Goal: Task Accomplishment & Management: Use online tool/utility

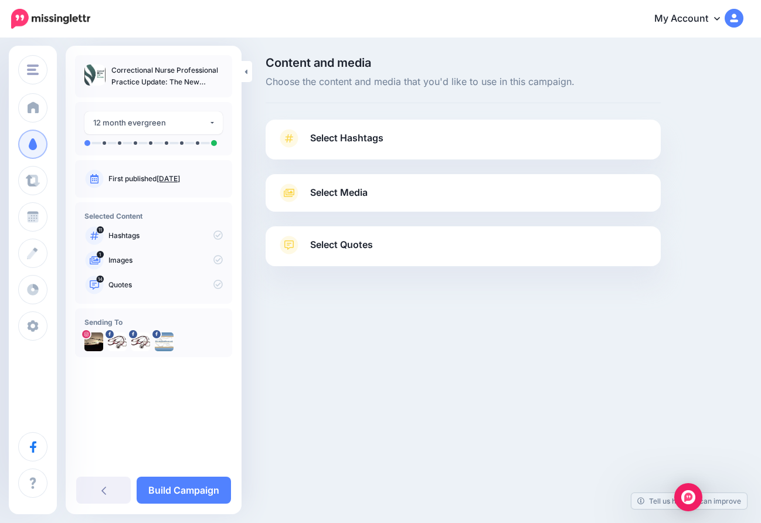
click at [384, 140] on link "Select Hashtags" at bounding box center [463, 144] width 372 height 31
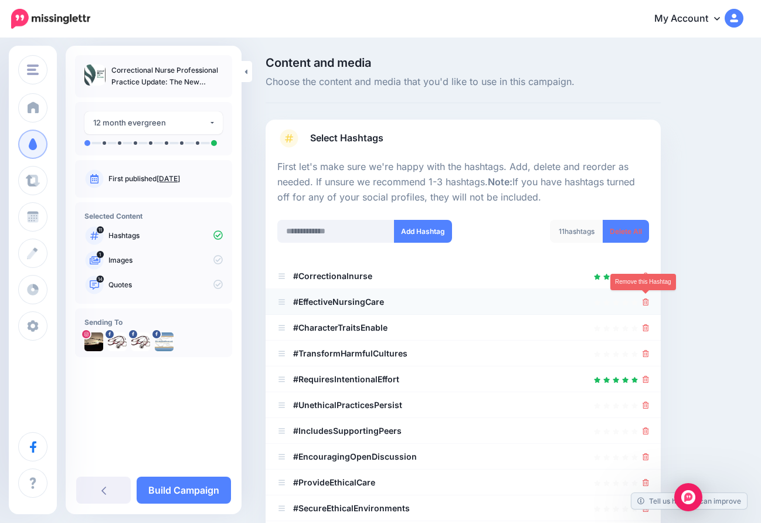
click at [646, 299] on icon at bounding box center [646, 302] width 6 height 7
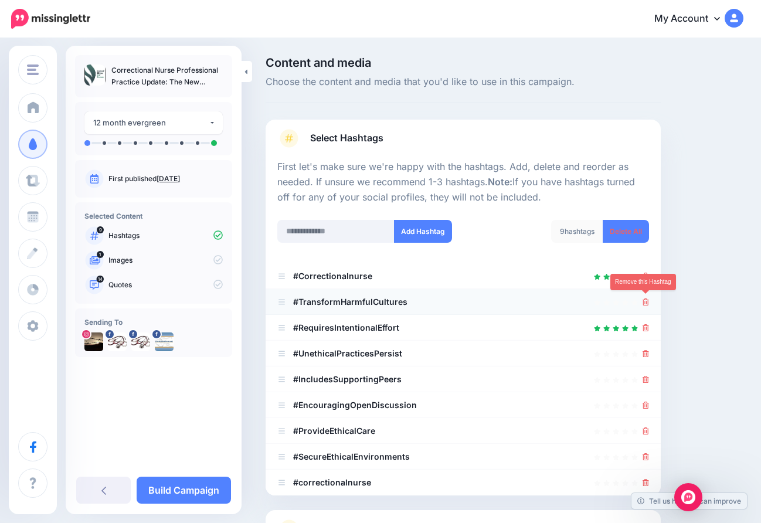
click at [646, 300] on icon at bounding box center [646, 302] width 6 height 7
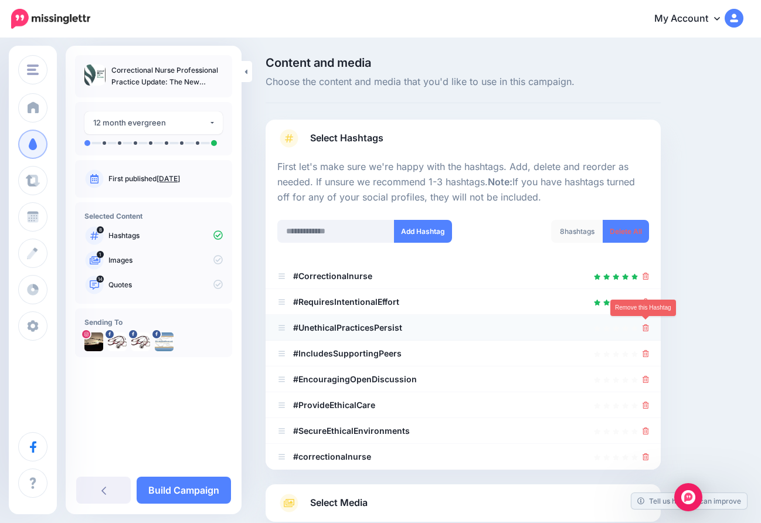
click at [645, 324] on icon at bounding box center [646, 327] width 6 height 7
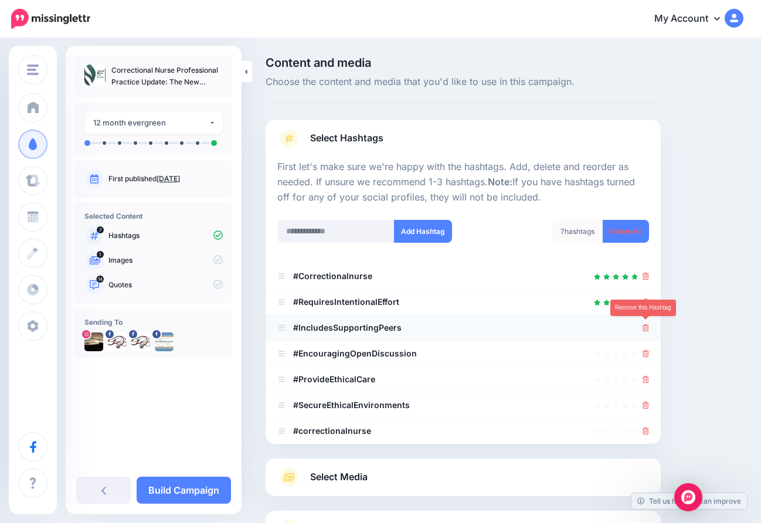
click at [645, 324] on icon at bounding box center [646, 327] width 6 height 7
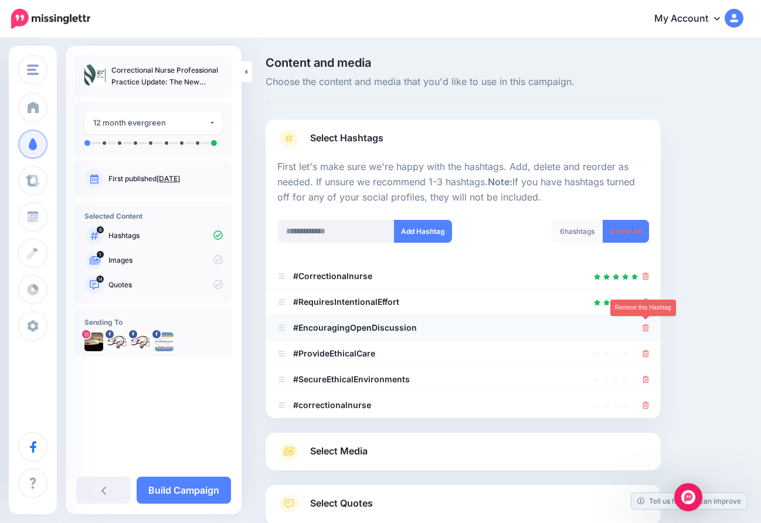
click at [645, 324] on icon at bounding box center [646, 327] width 6 height 7
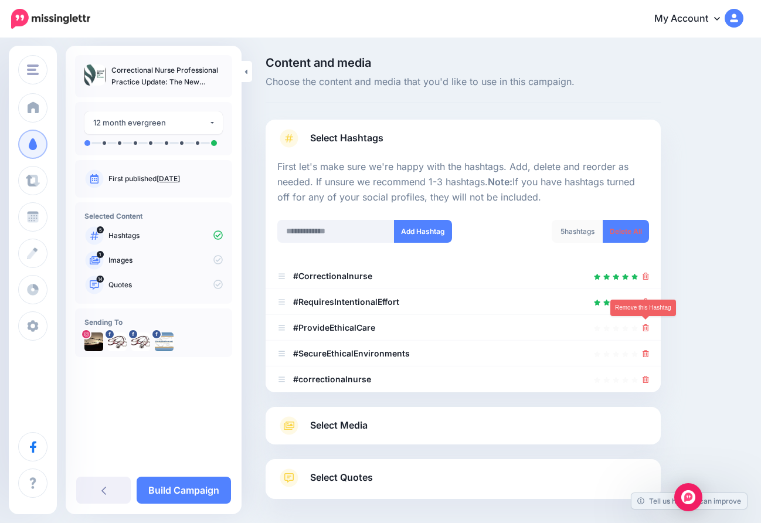
click at [645, 324] on icon at bounding box center [646, 327] width 6 height 7
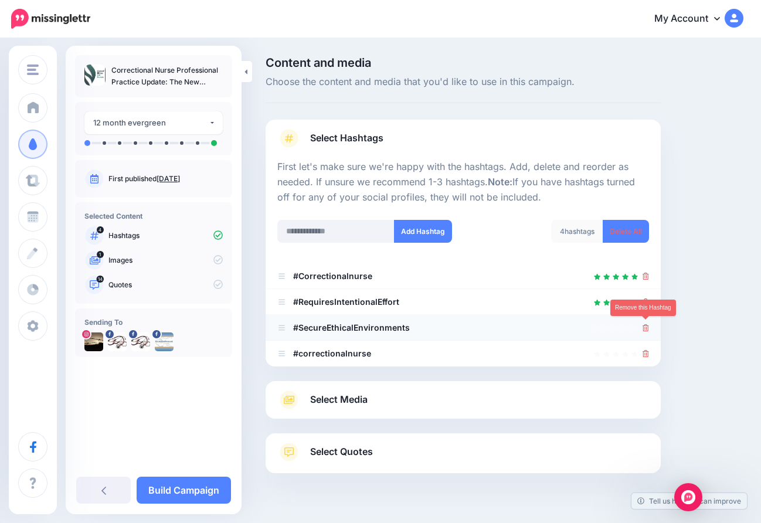
click at [647, 329] on icon at bounding box center [646, 327] width 6 height 7
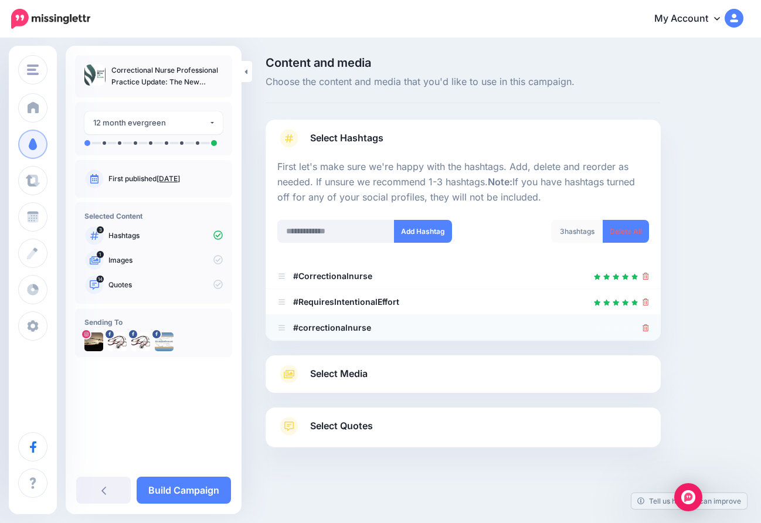
click at [644, 330] on div at bounding box center [646, 328] width 6 height 14
click at [370, 227] on input "text" at bounding box center [335, 231] width 117 height 23
click at [307, 229] on input "**********" at bounding box center [335, 231] width 117 height 23
type input "**********"
click at [426, 229] on button "Add Hashtag" at bounding box center [423, 231] width 58 height 23
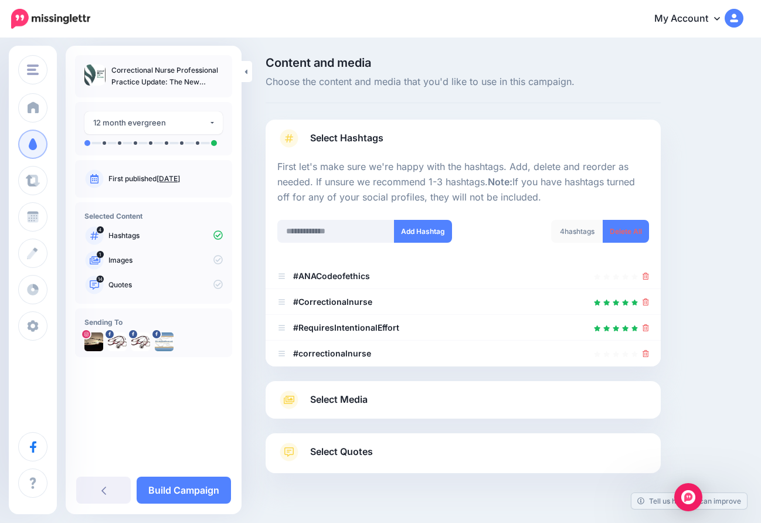
scroll to position [24, 0]
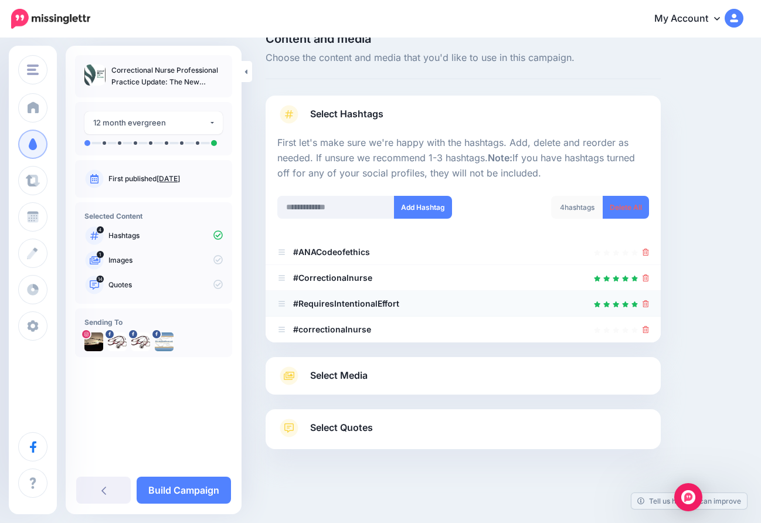
click at [645, 300] on icon at bounding box center [646, 303] width 6 height 7
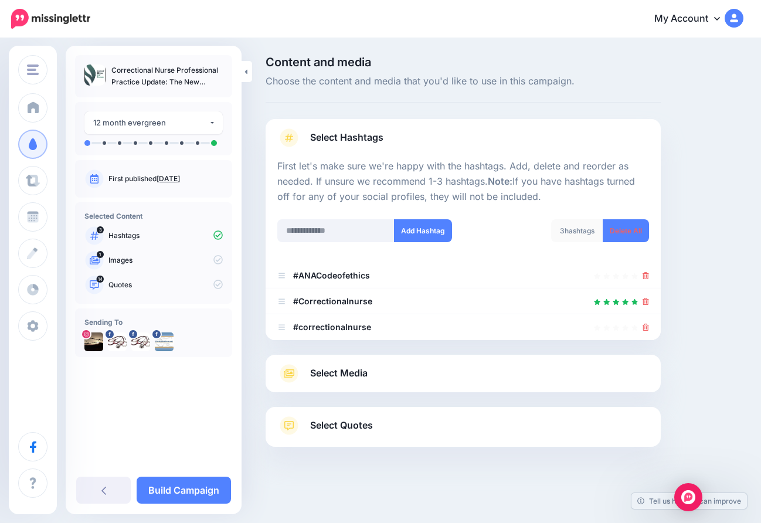
scroll to position [0, 0]
drag, startPoint x: 283, startPoint y: 297, endPoint x: 283, endPoint y: 268, distance: 29.9
click at [648, 327] on icon at bounding box center [646, 327] width 6 height 7
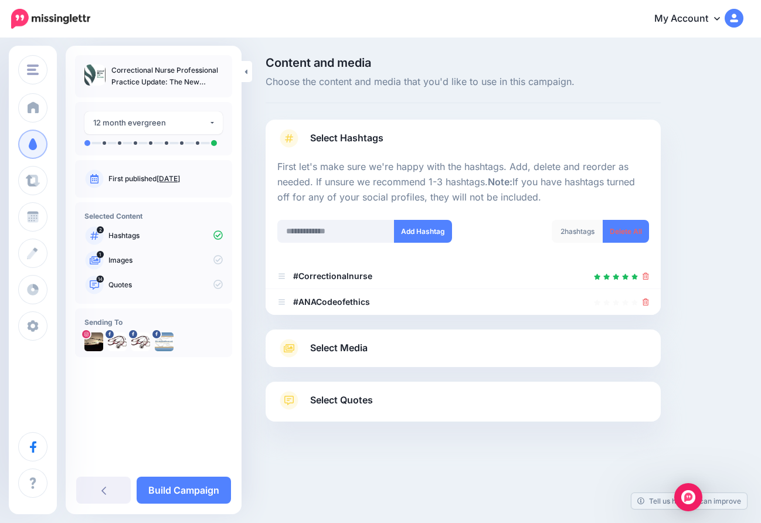
click at [383, 405] on link "Select Quotes" at bounding box center [463, 406] width 372 height 31
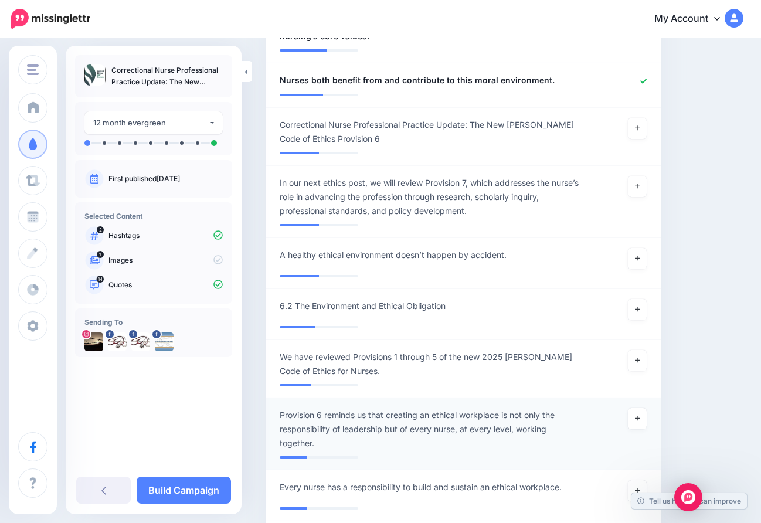
scroll to position [1162, 0]
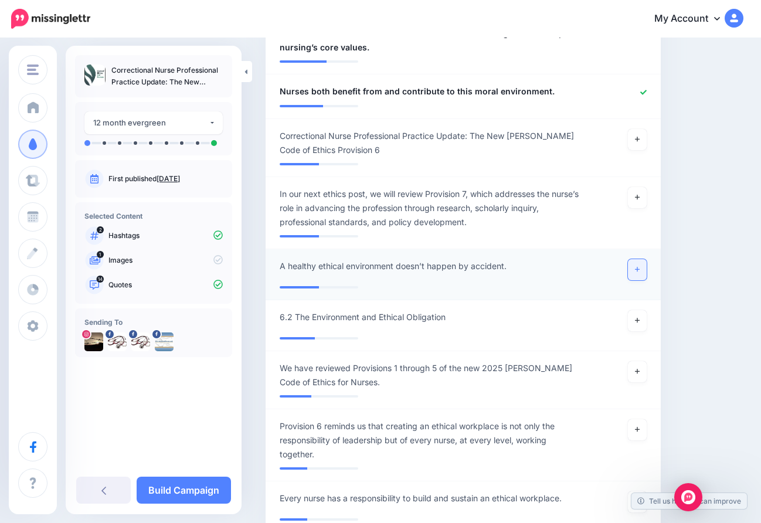
click at [637, 266] on icon at bounding box center [637, 269] width 5 height 6
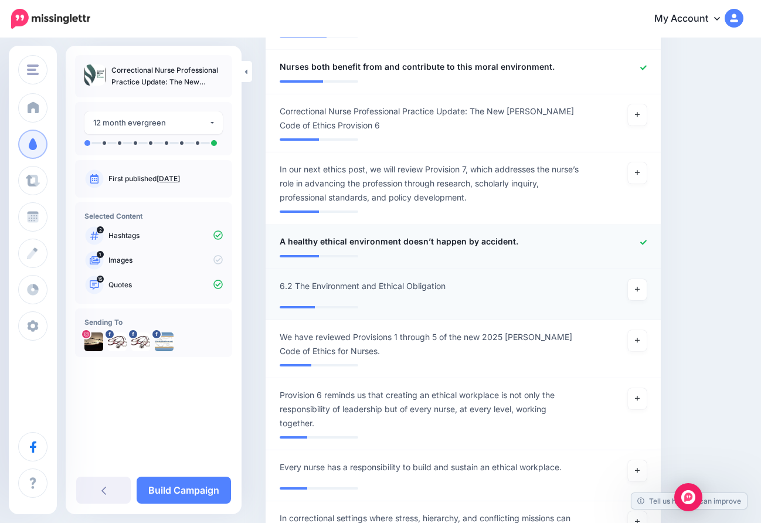
scroll to position [1154, 0]
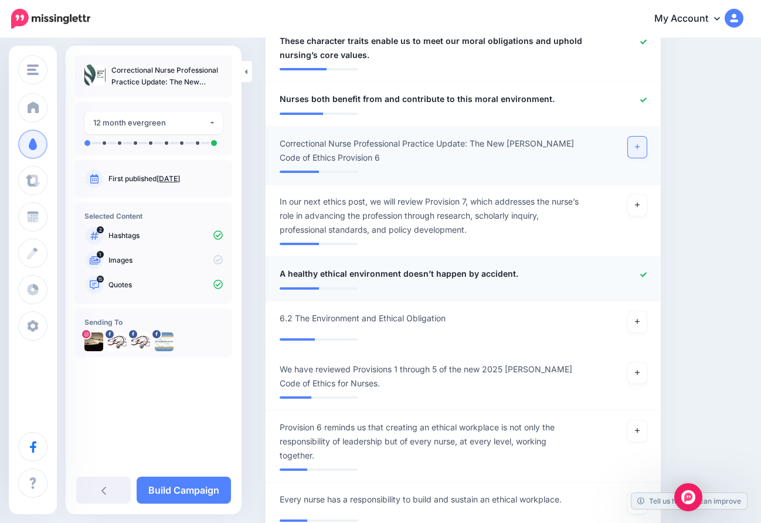
click at [635, 139] on link at bounding box center [637, 147] width 19 height 21
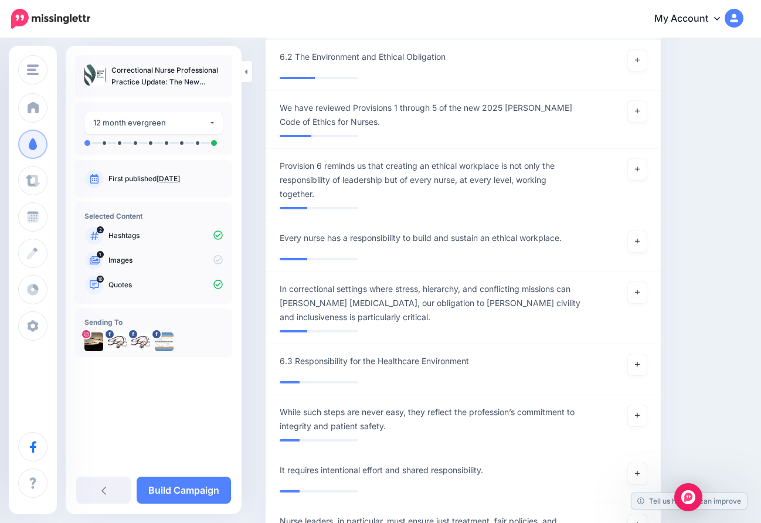
scroll to position [1416, 0]
click at [639, 290] on icon at bounding box center [637, 292] width 5 height 6
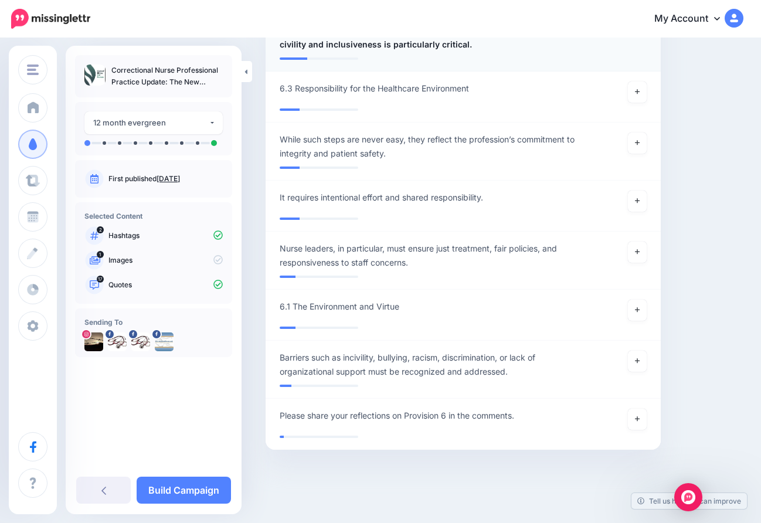
scroll to position [1688, 0]
click at [636, 255] on link at bounding box center [637, 252] width 19 height 21
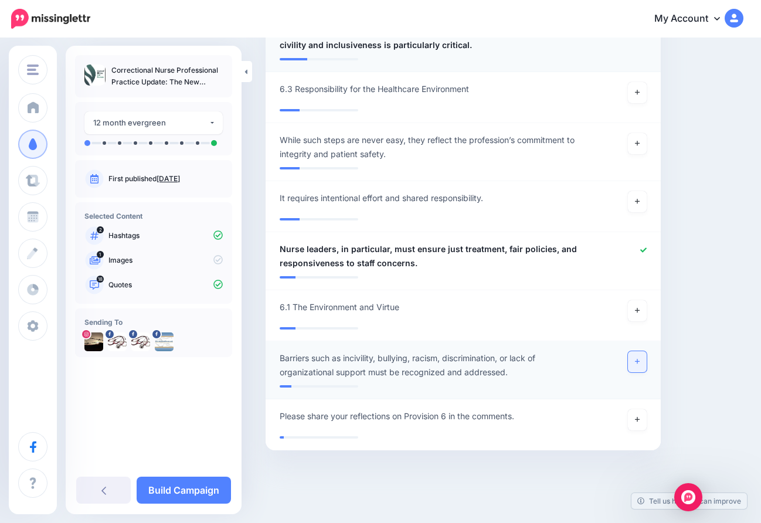
click at [641, 358] on link at bounding box center [637, 361] width 19 height 21
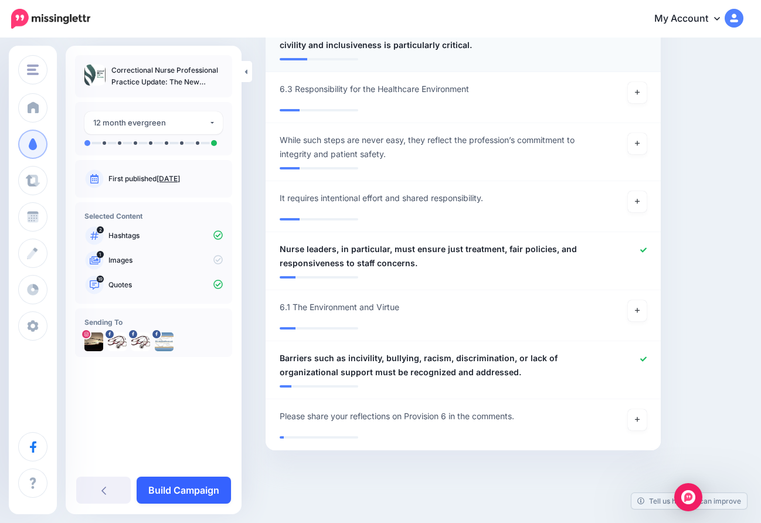
click at [185, 485] on link "Build Campaign" at bounding box center [184, 490] width 94 height 27
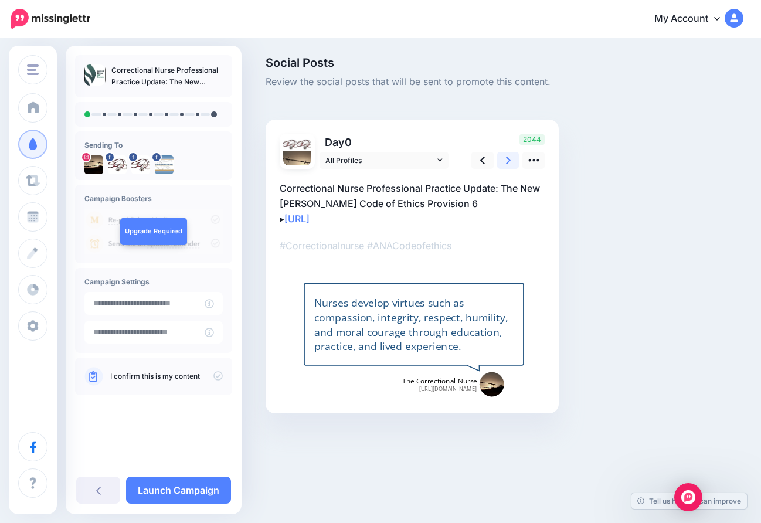
click at [504, 160] on link at bounding box center [508, 160] width 22 height 17
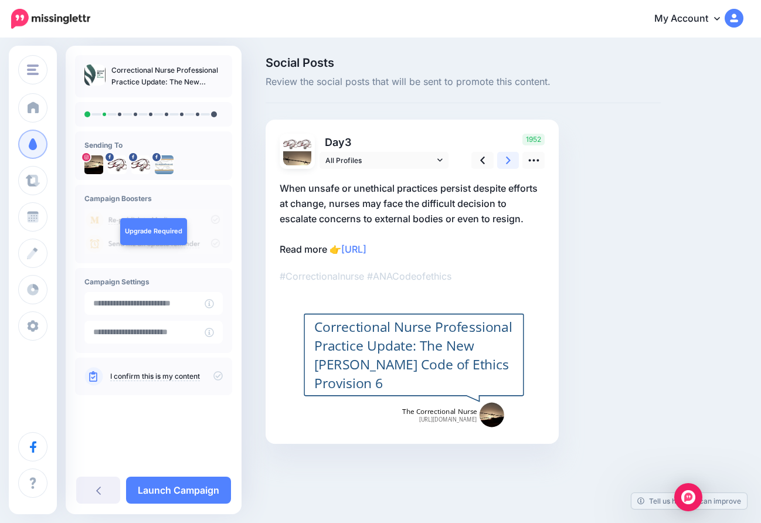
click at [504, 160] on link at bounding box center [508, 160] width 22 height 17
click at [507, 158] on icon at bounding box center [508, 160] width 5 height 12
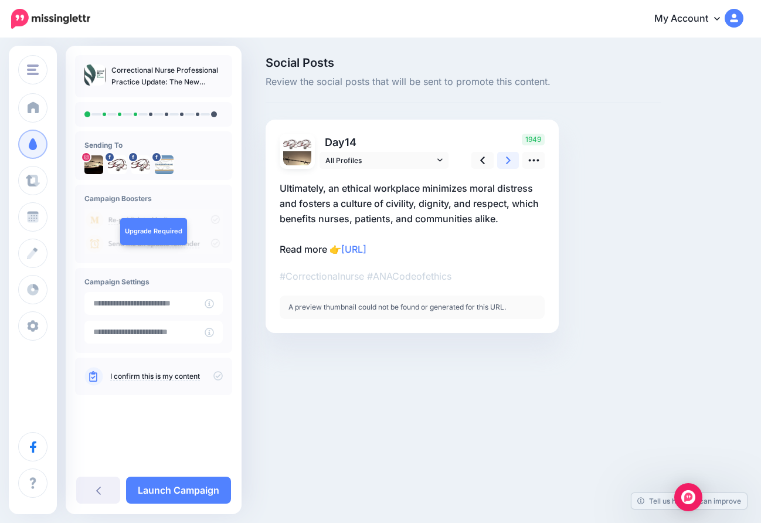
click at [507, 158] on icon at bounding box center [508, 160] width 5 height 12
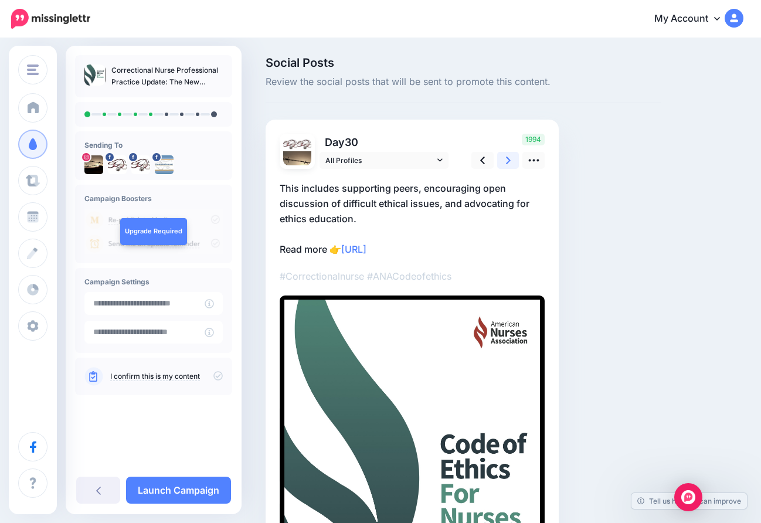
click at [507, 158] on icon at bounding box center [508, 160] width 5 height 12
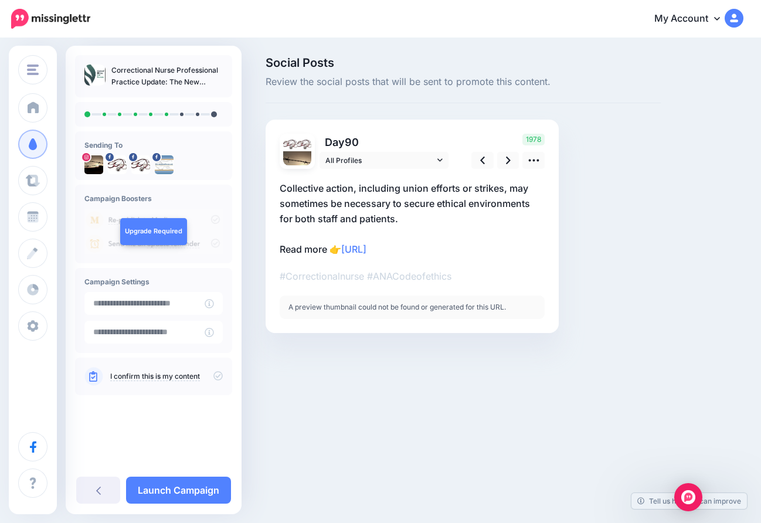
click at [403, 200] on p "Collective action, including union efforts or strikes, may sometimes be necessa…" at bounding box center [412, 219] width 265 height 76
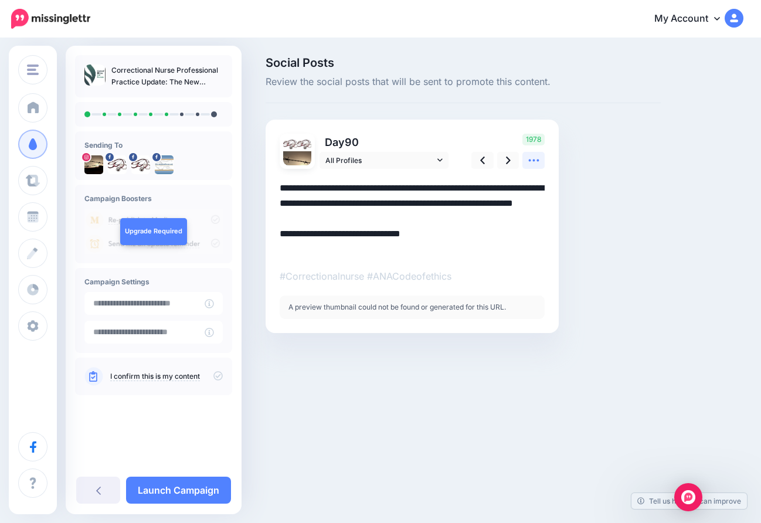
click at [533, 161] on icon at bounding box center [534, 160] width 12 height 12
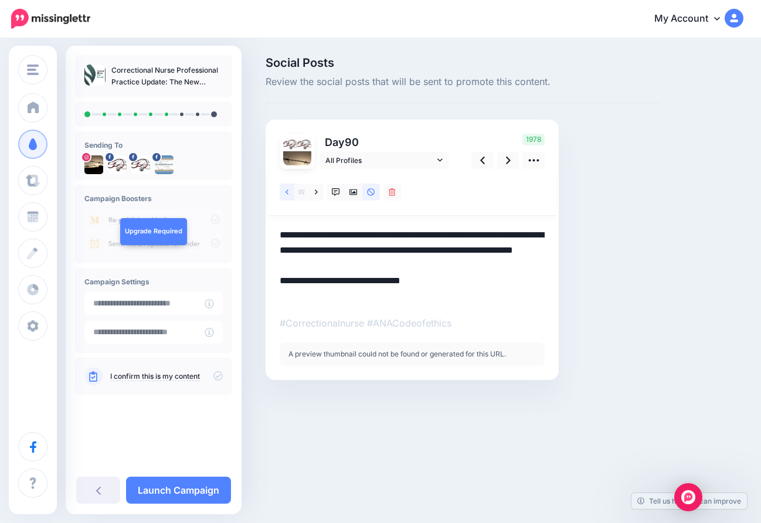
click at [288, 190] on icon at bounding box center [287, 191] width 3 height 5
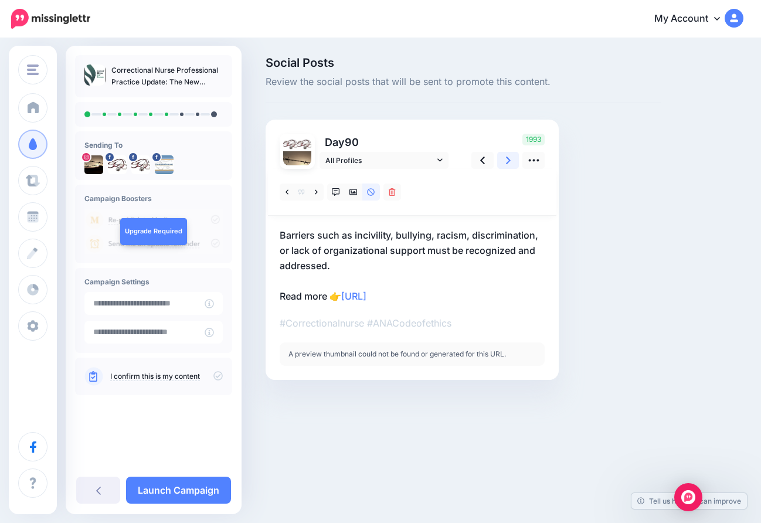
click at [508, 161] on icon at bounding box center [508, 160] width 5 height 12
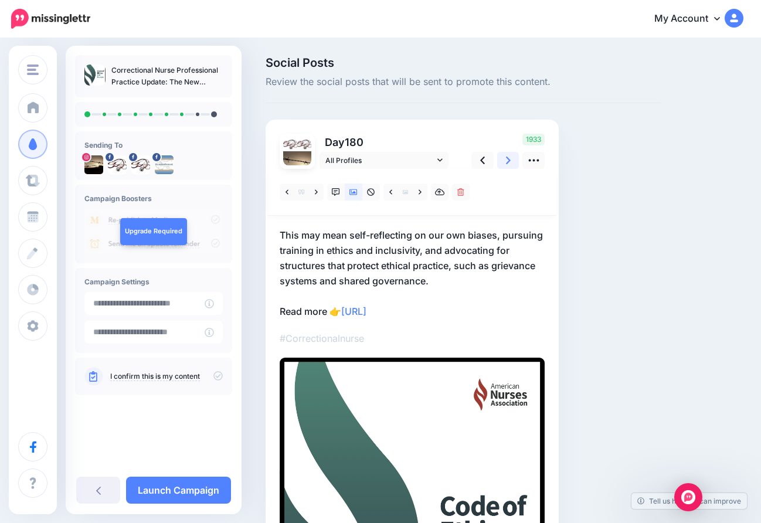
click at [508, 161] on icon at bounding box center [508, 160] width 5 height 12
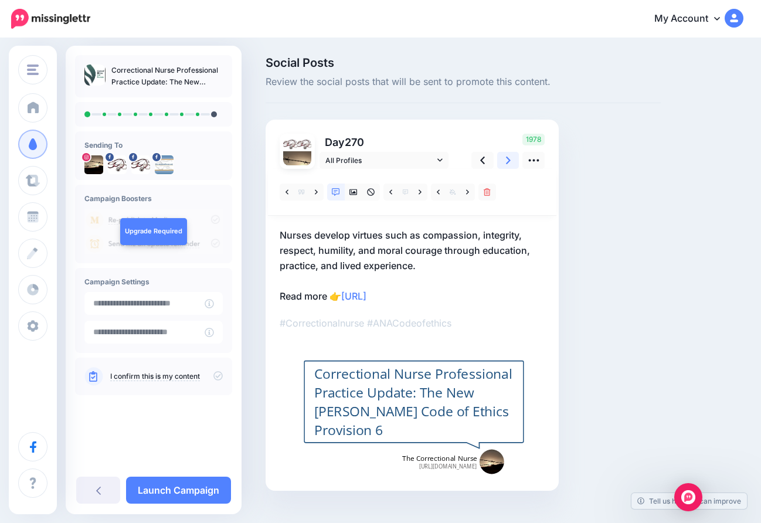
click at [508, 161] on icon at bounding box center [508, 160] width 5 height 12
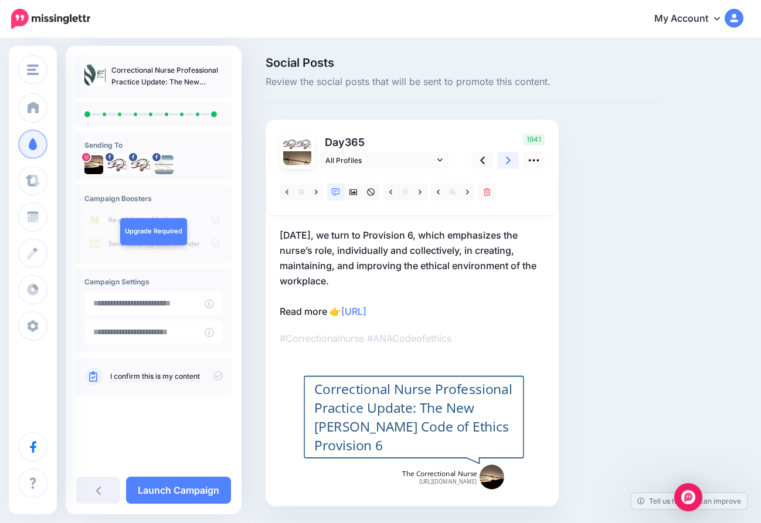
click at [506, 164] on icon at bounding box center [508, 160] width 5 height 12
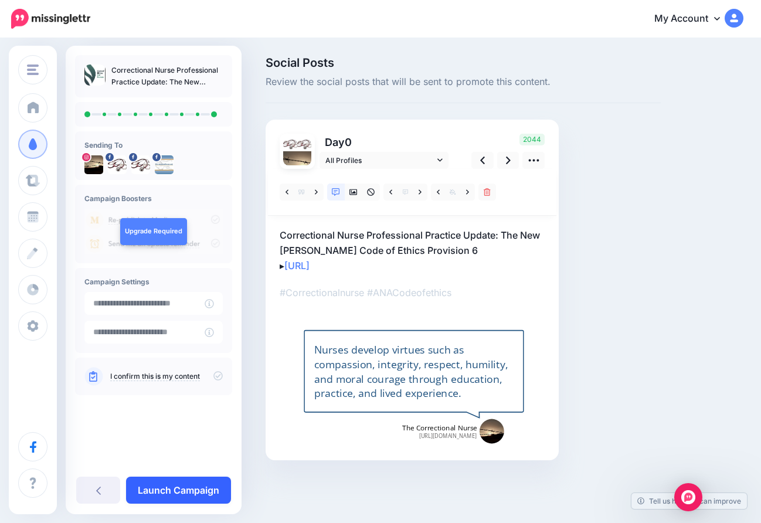
click at [167, 487] on link "Launch Campaign" at bounding box center [178, 490] width 105 height 27
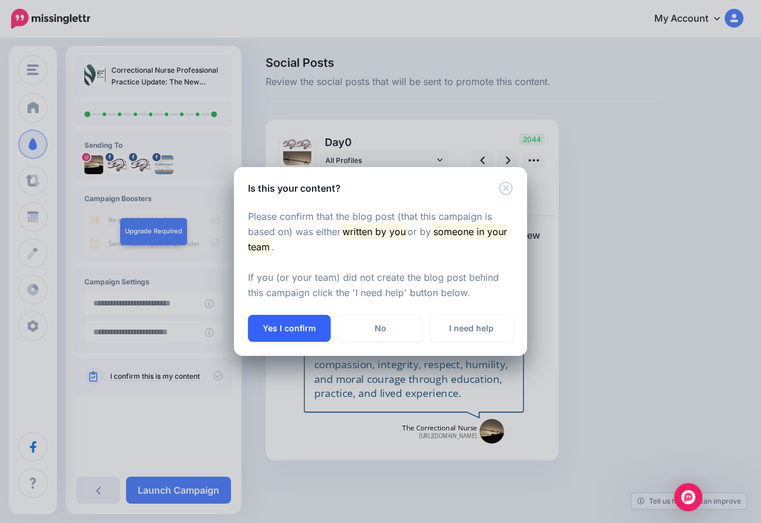
click at [303, 324] on button "Yes I confirm" at bounding box center [289, 328] width 83 height 27
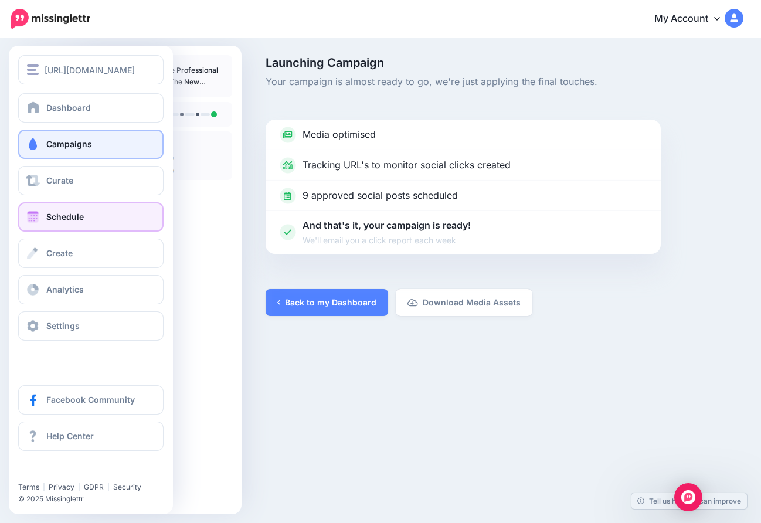
click at [60, 216] on span "Schedule" at bounding box center [65, 217] width 38 height 10
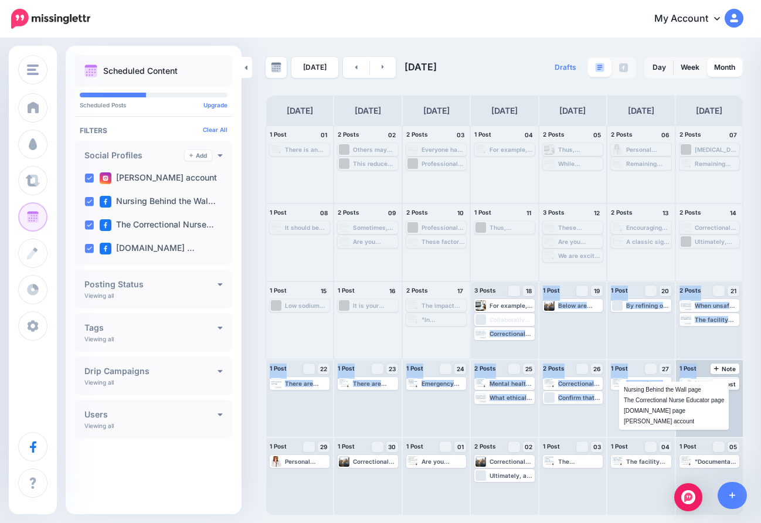
drag, startPoint x: 513, startPoint y: 319, endPoint x: 685, endPoint y: 383, distance: 183.6
click at [685, 383] on div "1 Post 01 There is an ever increasing need for health literacy among our patien…" at bounding box center [505, 321] width 478 height 390
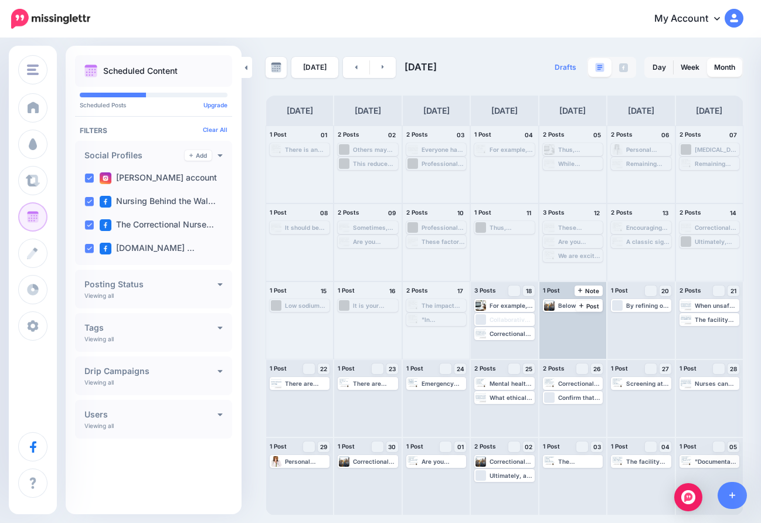
click at [576, 327] on div "Below are several high-risk categories every nurse working in corrections shoul…" at bounding box center [573, 320] width 67 height 77
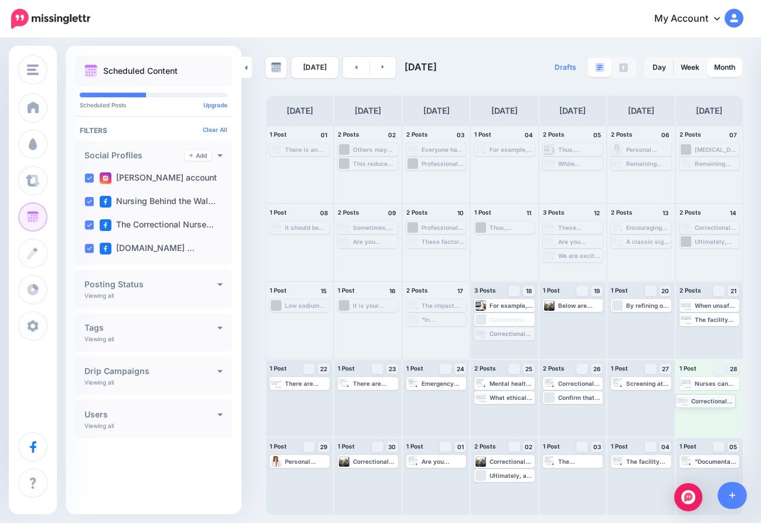
drag, startPoint x: 518, startPoint y: 333, endPoint x: 719, endPoint y: 400, distance: 212.0
click at [382, 68] on icon at bounding box center [383, 67] width 2 height 4
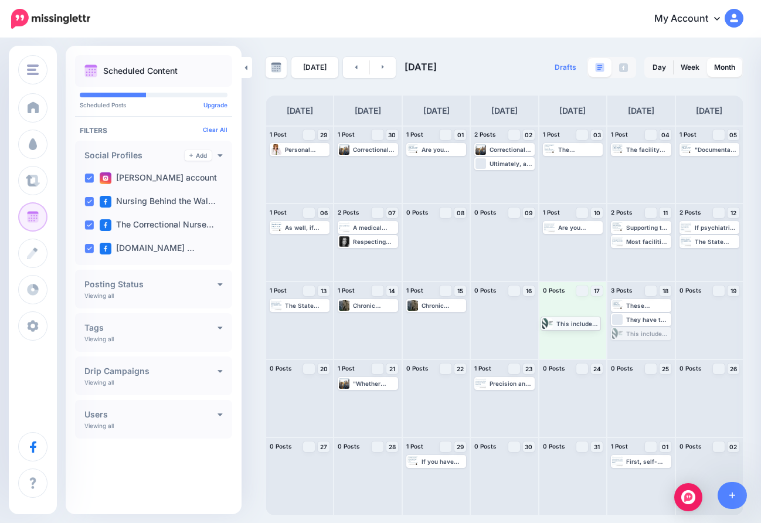
drag, startPoint x: 649, startPoint y: 331, endPoint x: 578, endPoint y: 320, distance: 71.2
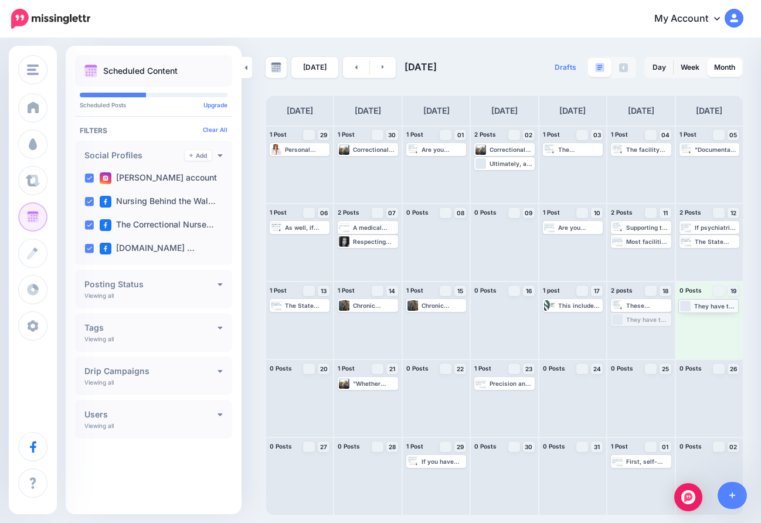
drag, startPoint x: 638, startPoint y: 319, endPoint x: 706, endPoint y: 304, distance: 68.9
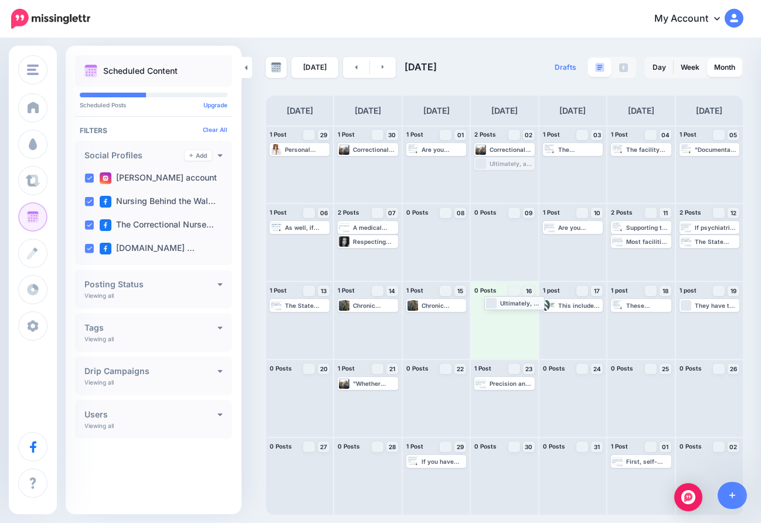
drag, startPoint x: 505, startPoint y: 163, endPoint x: 512, endPoint y: 304, distance: 142.1
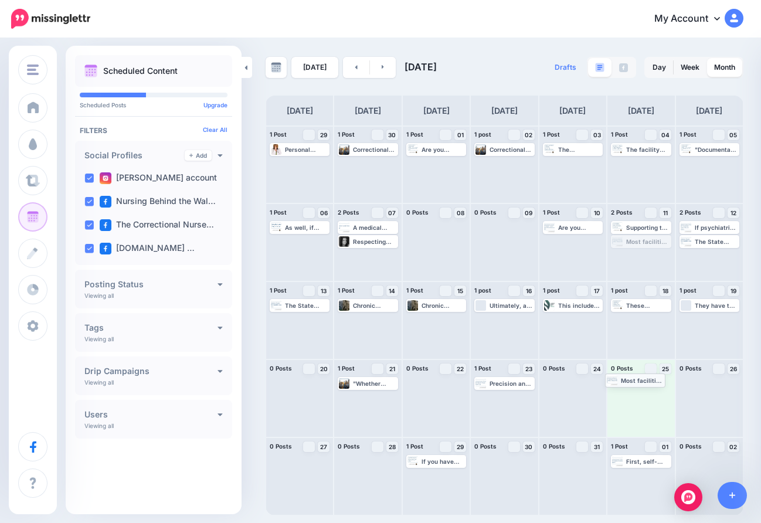
drag, startPoint x: 649, startPoint y: 241, endPoint x: 644, endPoint y: 380, distance: 138.6
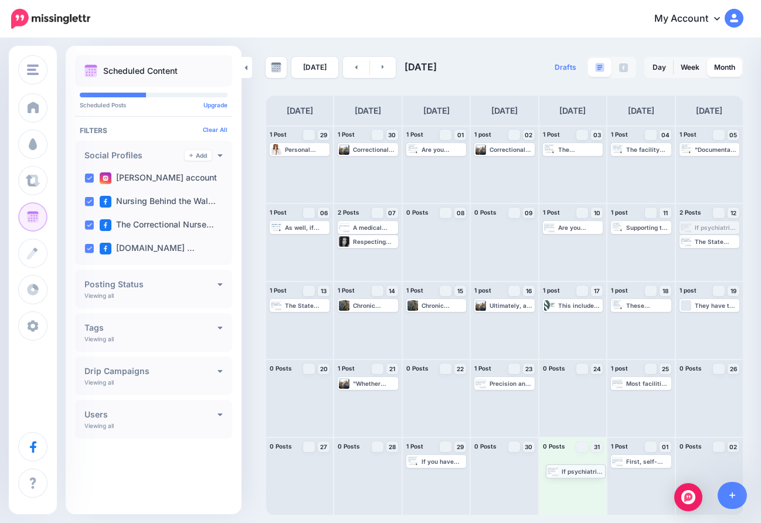
drag, startPoint x: 704, startPoint y: 225, endPoint x: 570, endPoint y: 468, distance: 277.6
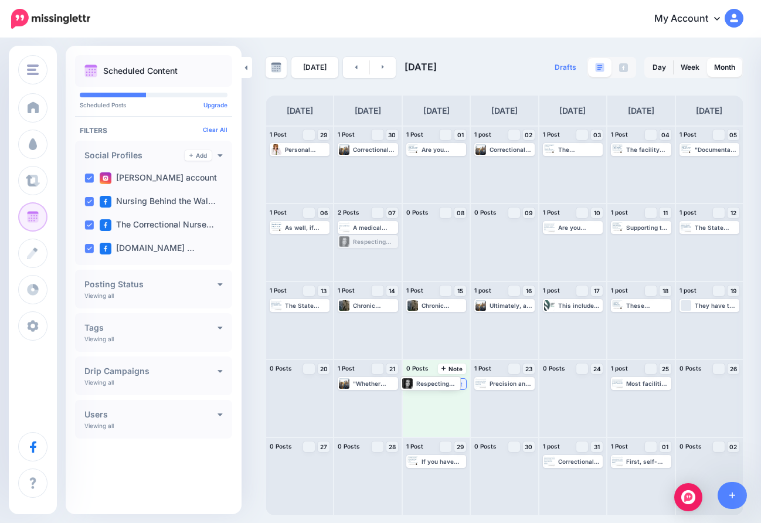
drag, startPoint x: 384, startPoint y: 241, endPoint x: 447, endPoint y: 382, distance: 154.4
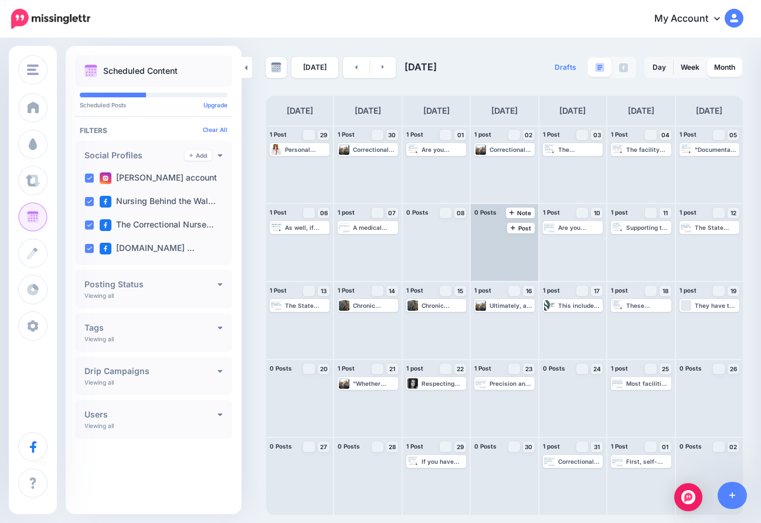
drag, startPoint x: 441, startPoint y: 459, endPoint x: 506, endPoint y: 261, distance: 208.1
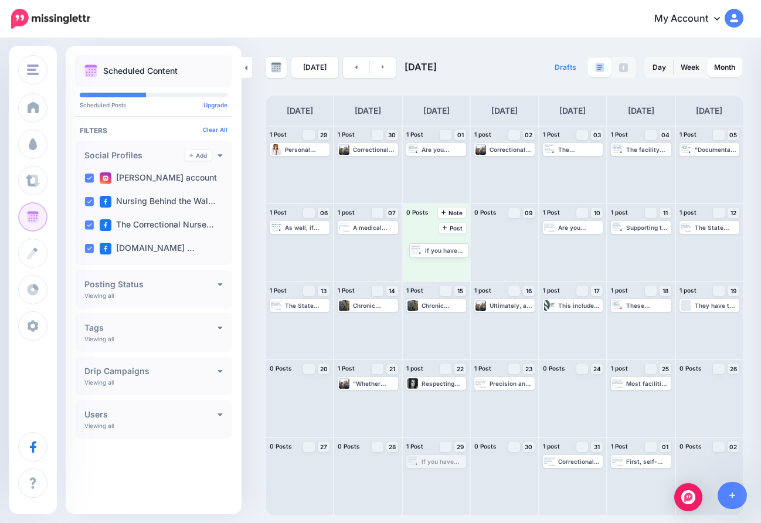
drag, startPoint x: 438, startPoint y: 461, endPoint x: 441, endPoint y: 250, distance: 210.6
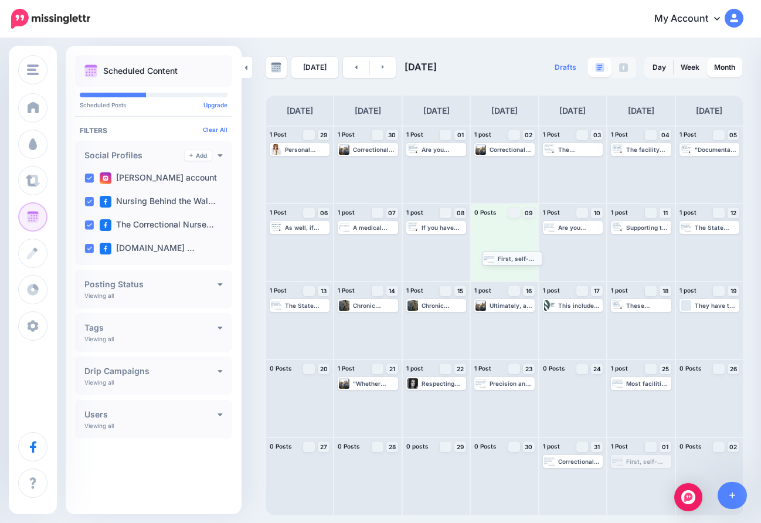
drag, startPoint x: 631, startPoint y: 461, endPoint x: 502, endPoint y: 257, distance: 241.0
